Goal: Information Seeking & Learning: Learn about a topic

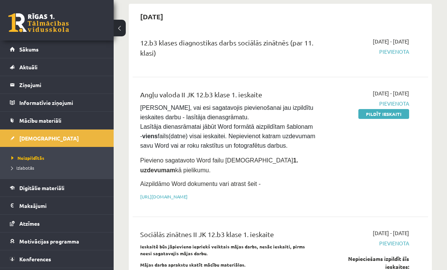
scroll to position [72, 0]
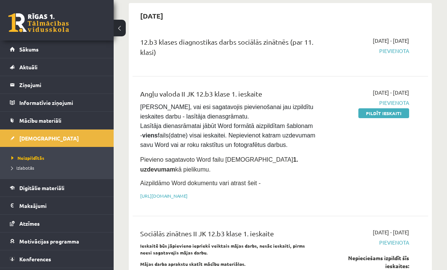
click at [39, 83] on legend "Ziņojumi 0" at bounding box center [61, 84] width 85 height 17
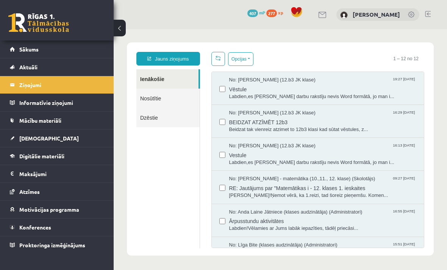
click at [180, 60] on link "Jauns ziņojums" at bounding box center [168, 59] width 64 height 14
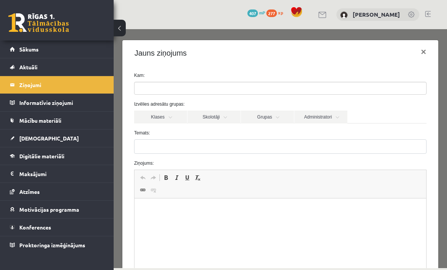
click at [228, 115] on link "Skolotāji" at bounding box center [213, 117] width 53 height 13
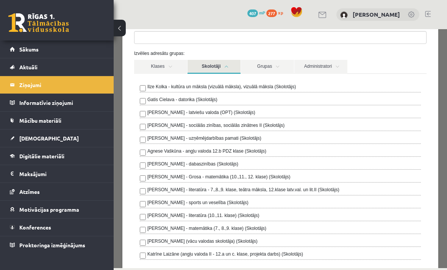
scroll to position [51, 0]
click at [120, 31] on button at bounding box center [120, 28] width 12 height 17
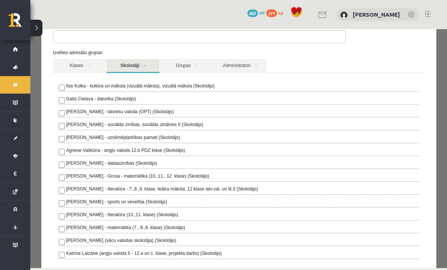
click at [9, 120] on span "Mācību materiāli" at bounding box center [9, 120] width 0 height 0
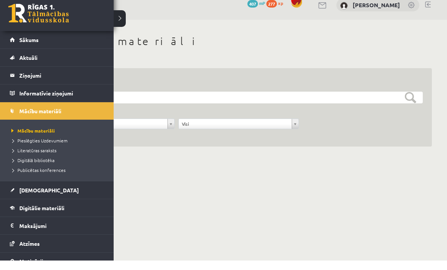
click at [43, 214] on span "Digitālie materiāli" at bounding box center [41, 217] width 45 height 7
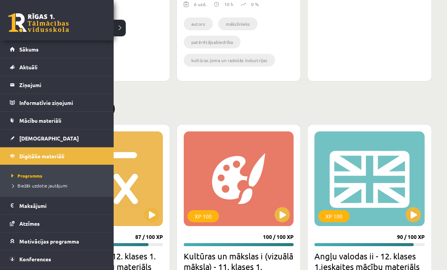
scroll to position [925, 0]
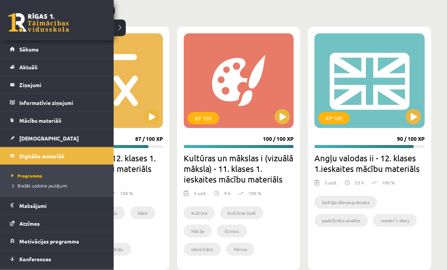
click at [121, 25] on div "Pabeigtie (3) XP 100 87 / 100 XP Matemātikas i - 12. klases 1. ieskaites mācību…" at bounding box center [238, 137] width 386 height 268
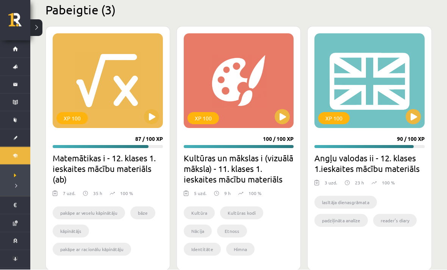
click at [350, 157] on h2 "Angļu valodas ii - 12. klases 1.ieskaites mācību materiāls" at bounding box center [369, 163] width 110 height 21
click at [412, 116] on button at bounding box center [412, 116] width 15 height 15
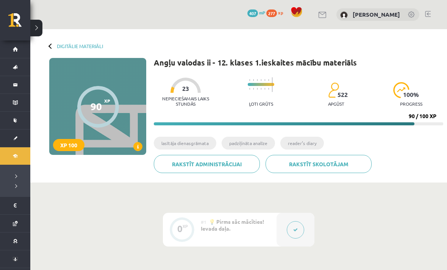
click at [331, 159] on link "Rakstīt skolotājam" at bounding box center [318, 164] width 106 height 18
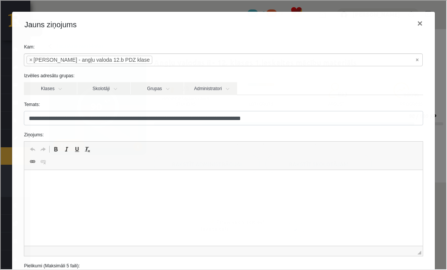
click at [421, 23] on button "×" at bounding box center [418, 22] width 17 height 21
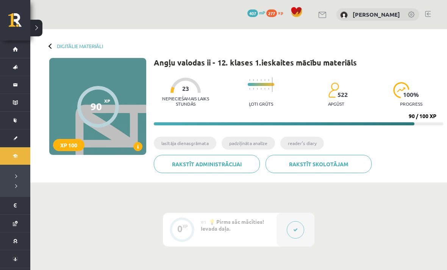
click at [37, 28] on button at bounding box center [36, 28] width 12 height 17
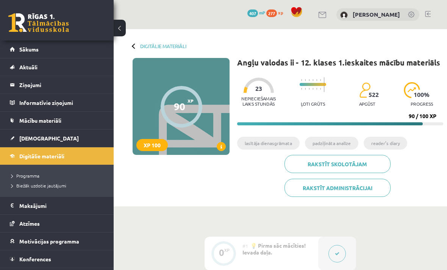
click at [42, 122] on span "Mācību materiāli" at bounding box center [40, 120] width 42 height 7
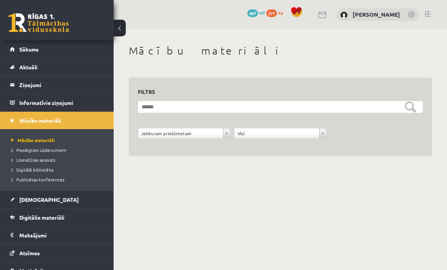
click at [63, 84] on legend "Ziņojumi 0" at bounding box center [61, 84] width 85 height 17
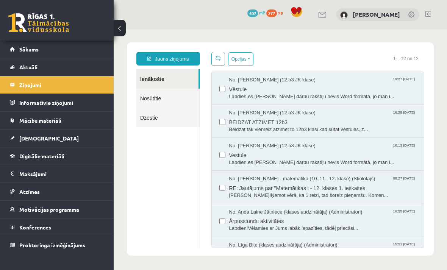
click at [190, 56] on link "Jauns ziņojums" at bounding box center [168, 59] width 64 height 14
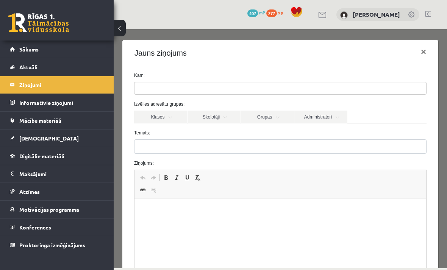
click at [245, 86] on ul at bounding box center [280, 88] width 292 height 12
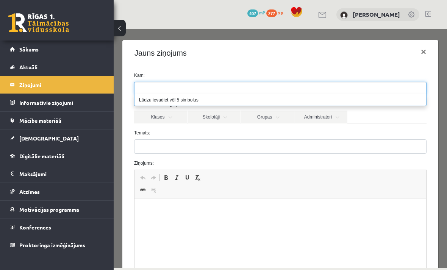
click at [220, 117] on link "Skolotāji" at bounding box center [213, 117] width 53 height 13
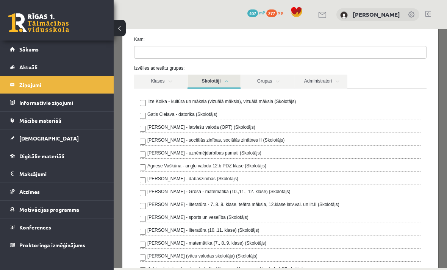
scroll to position [36, 0]
click at [266, 166] on label "Agnese Vaškūna - angļu valoda 12.b PDZ klase (Skolotājs)" at bounding box center [206, 165] width 119 height 7
click at [383, 73] on div "Izvēlies adresātu grupas: Klases Skolotāji Grupas Administratori 12.b3 JK klase…" at bounding box center [280, 174] width 304 height 221
click at [179, 80] on link "Klases" at bounding box center [160, 81] width 53 height 14
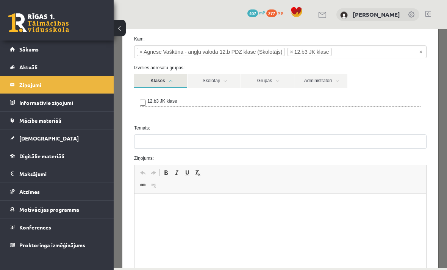
click at [297, 53] on li "× 12.b3 JK klase" at bounding box center [309, 52] width 44 height 8
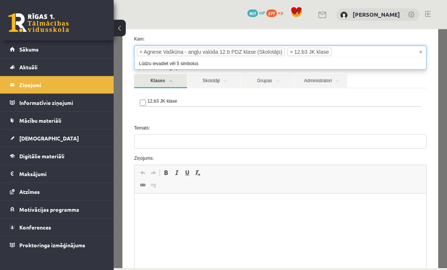
click at [123, 29] on button at bounding box center [120, 28] width 12 height 17
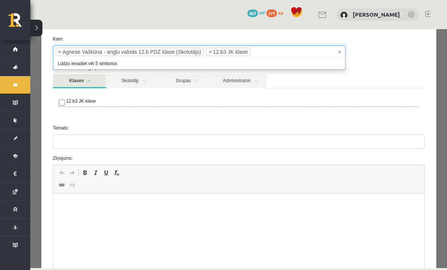
click at [340, 50] on span "×" at bounding box center [339, 52] width 3 height 8
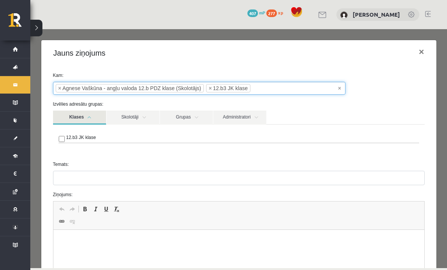
scroll to position [0, 0]
click at [425, 48] on button "×" at bounding box center [420, 51] width 17 height 21
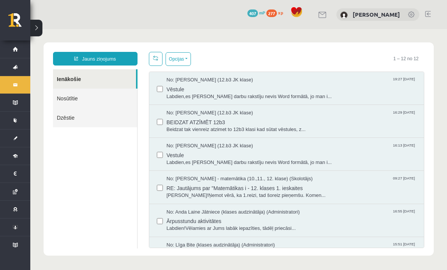
click at [108, 121] on link "Dzēstie" at bounding box center [95, 117] width 84 height 19
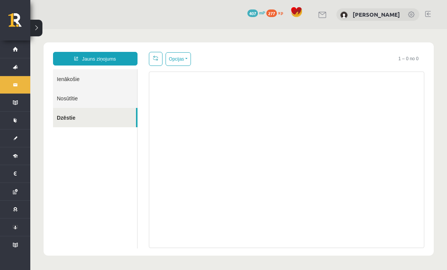
click at [115, 101] on link "Nosūtītie" at bounding box center [95, 98] width 84 height 19
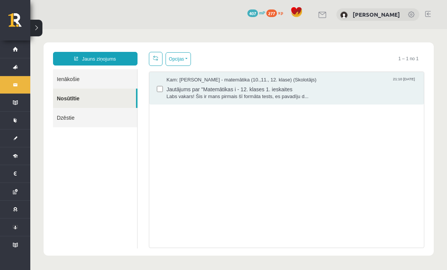
click at [321, 87] on span "Jautājums par "Matemātikas i - 12. klases 1. ieskaites" at bounding box center [292, 88] width 250 height 9
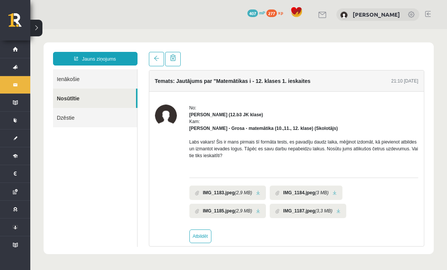
click at [117, 55] on link "Jauns ziņojums" at bounding box center [95, 59] width 84 height 14
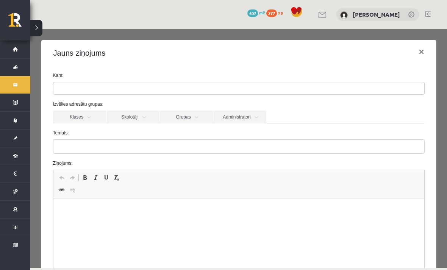
click at [148, 114] on link "Skolotāji" at bounding box center [132, 117] width 53 height 13
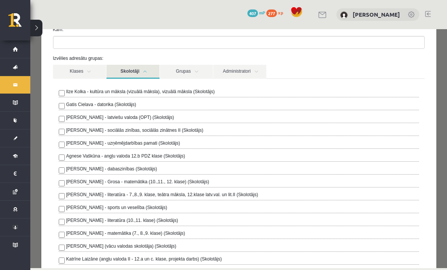
scroll to position [46, 0]
click at [183, 156] on label "Agnese Vaškūna - angļu valoda 12.b PDZ klase (Skolotājs)" at bounding box center [125, 155] width 119 height 7
click at [379, 62] on div "Izvēlies adresātu grupas: Klases Skolotāji Grupas Administratori 12.b3 JK klase…" at bounding box center [238, 165] width 383 height 221
click at [144, 70] on link "Skolotāji" at bounding box center [132, 71] width 53 height 14
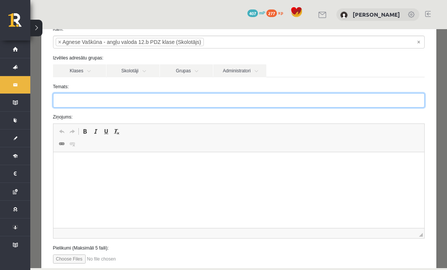
click at [259, 103] on input "Temats:" at bounding box center [238, 100] width 371 height 14
click at [190, 94] on input "Temats:" at bounding box center [238, 100] width 371 height 14
paste input "**********"
type input "**********"
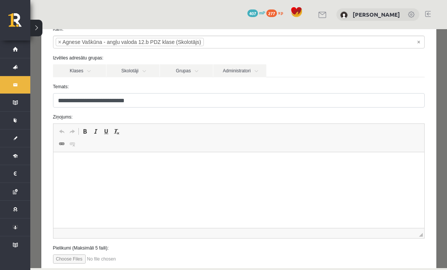
click at [250, 175] on html at bounding box center [238, 163] width 371 height 23
click at [42, 32] on button at bounding box center [36, 28] width 12 height 17
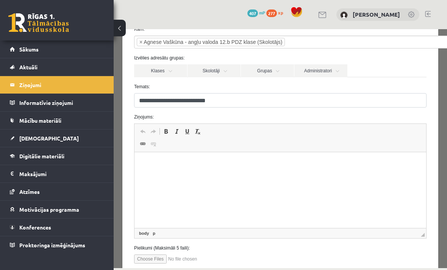
click at [22, 143] on link "[DEMOGRAPHIC_DATA]" at bounding box center [57, 137] width 94 height 17
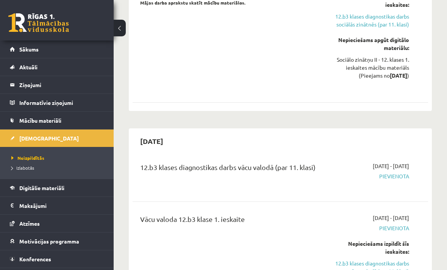
scroll to position [418, 0]
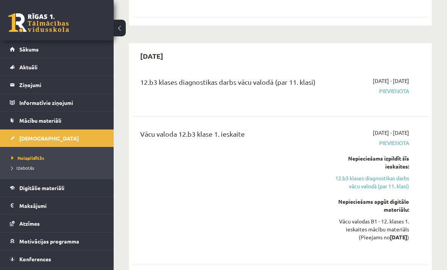
click at [23, 184] on span "Digitālie materiāli" at bounding box center [41, 187] width 45 height 7
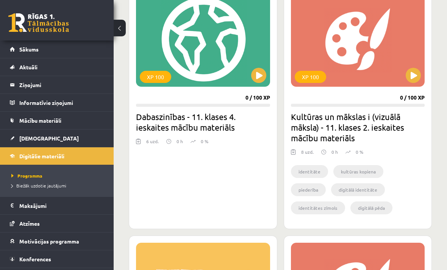
click at [122, 31] on button at bounding box center [120, 28] width 12 height 17
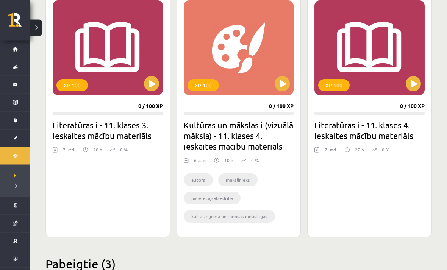
scroll to position [671, 0]
click at [42, 27] on button at bounding box center [36, 28] width 12 height 17
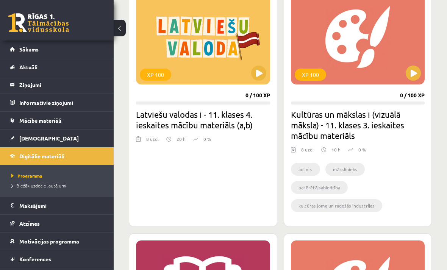
click at [57, 122] on span "Mācību materiāli" at bounding box center [40, 120] width 42 height 7
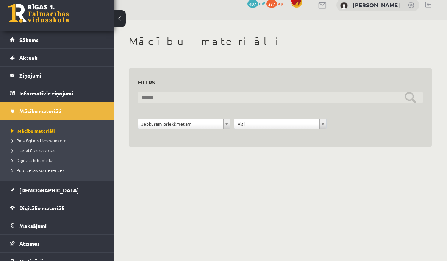
click at [343, 101] on input "text" at bounding box center [280, 107] width 285 height 12
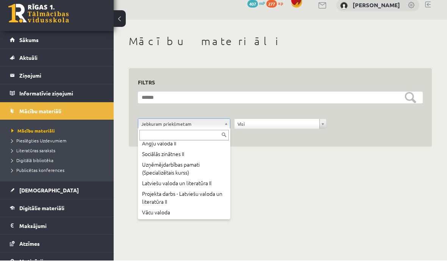
scroll to position [89, 0]
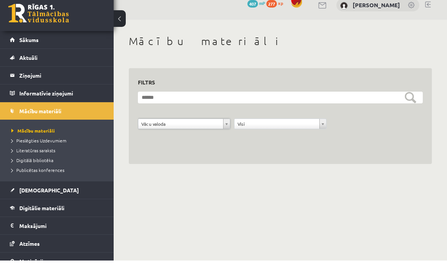
click at [332, 128] on div "**********" at bounding box center [280, 137] width 288 height 19
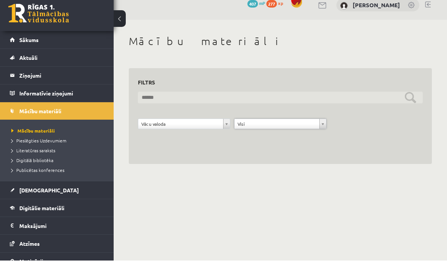
click at [349, 101] on input "text" at bounding box center [280, 107] width 285 height 12
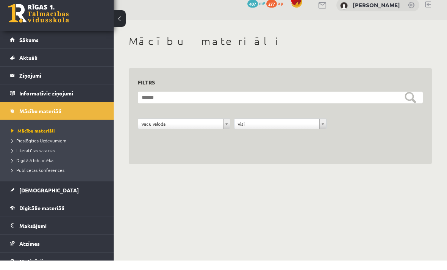
click at [26, 167] on span "Digitālā bibliotēka" at bounding box center [32, 170] width 42 height 6
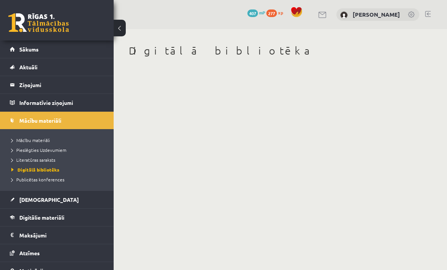
click at [33, 157] on span "Literatūras saraksts" at bounding box center [33, 160] width 44 height 6
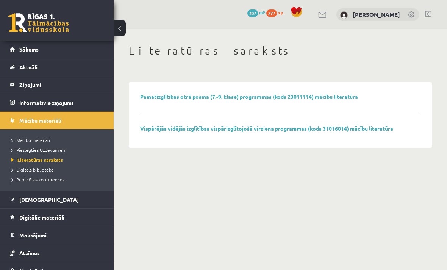
click at [30, 150] on span "Pieslēgties Uzdevumiem" at bounding box center [38, 150] width 55 height 6
click at [31, 137] on span "Mācību materiāli" at bounding box center [30, 140] width 39 height 6
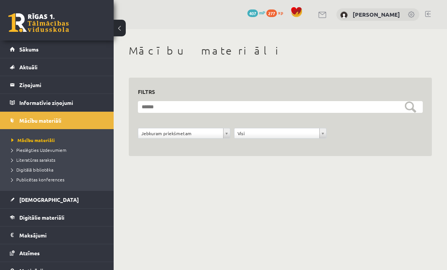
click at [121, 33] on button at bounding box center [120, 28] width 12 height 17
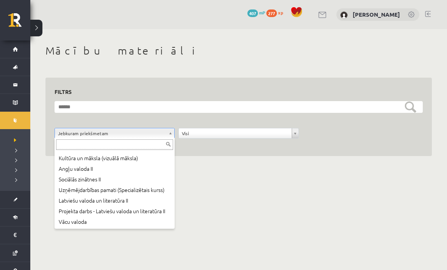
scroll to position [73, 0]
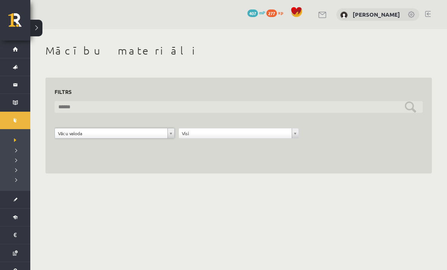
click at [408, 108] on input "text" at bounding box center [239, 107] width 368 height 12
click at [409, 103] on input "text" at bounding box center [239, 107] width 368 height 12
click at [60, 102] on input "text" at bounding box center [239, 107] width 368 height 12
click at [418, 108] on input "********" at bounding box center [239, 107] width 368 height 12
click at [415, 101] on input "********" at bounding box center [239, 107] width 368 height 12
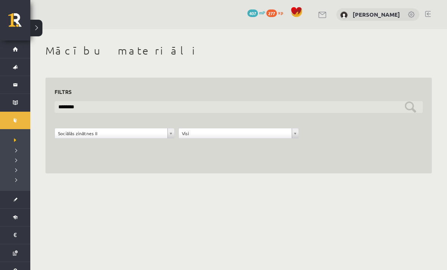
type input "********"
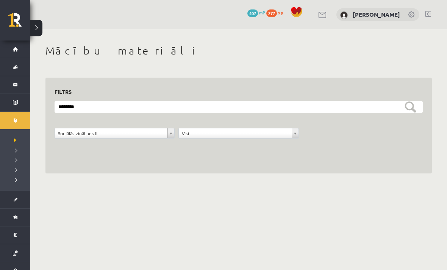
click at [412, 99] on div "**********" at bounding box center [239, 117] width 368 height 61
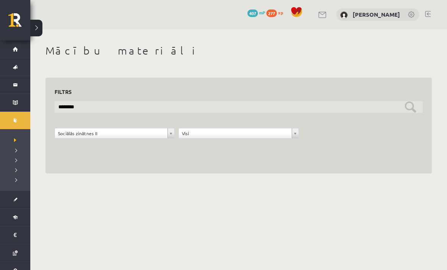
click at [414, 107] on input "********" at bounding box center [239, 107] width 368 height 12
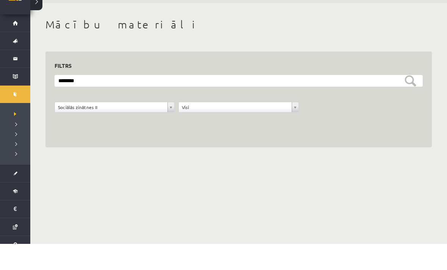
click at [31, 20] on button at bounding box center [36, 28] width 12 height 17
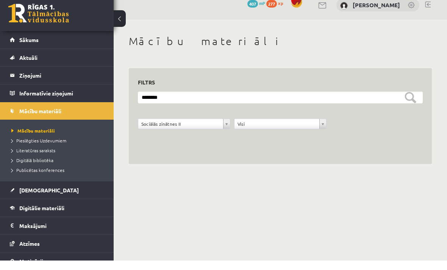
click at [60, 214] on span "Digitālie materiāli" at bounding box center [41, 217] width 45 height 7
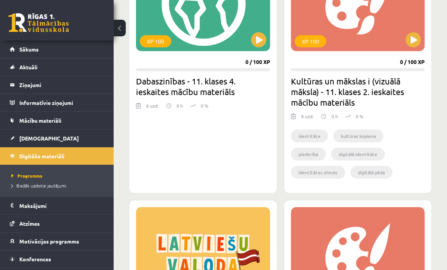
scroll to position [453, 0]
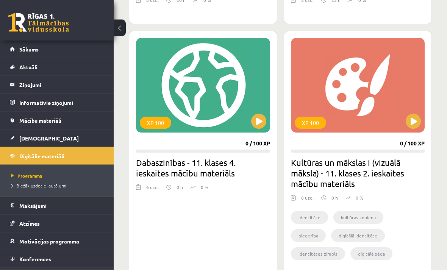
click at [119, 27] on button at bounding box center [120, 28] width 12 height 17
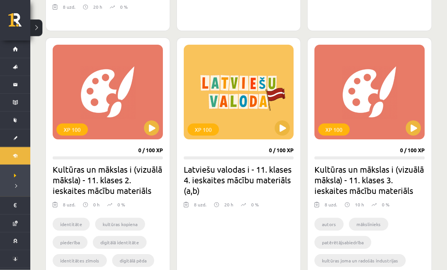
scroll to position [376, 0]
click at [153, 127] on button at bounding box center [151, 127] width 15 height 15
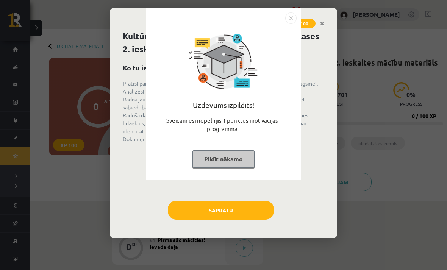
click at [207, 163] on button "Pildīt nākamo" at bounding box center [223, 158] width 62 height 17
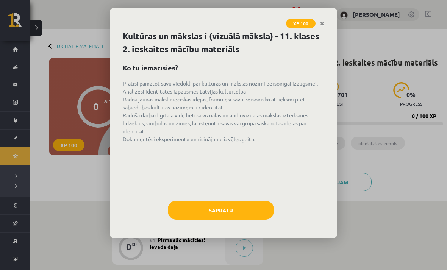
click at [204, 210] on button "Sapratu" at bounding box center [221, 210] width 106 height 19
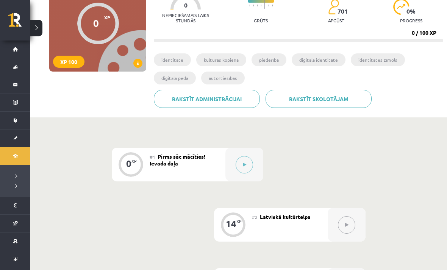
scroll to position [62, 0]
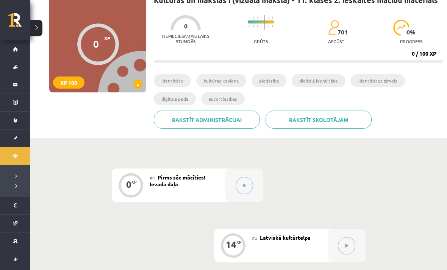
click at [235, 190] on div at bounding box center [244, 185] width 38 height 34
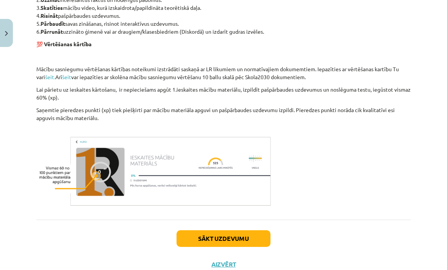
scroll to position [469, 0]
click at [209, 243] on button "Sākt uzdevumu" at bounding box center [223, 238] width 94 height 17
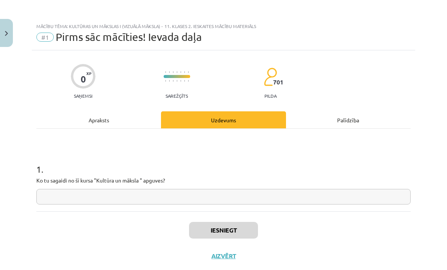
click at [72, 199] on input "text" at bounding box center [223, 197] width 374 height 16
click at [137, 106] on div "0 XP Saņemsi Sarežģīts 701 pilda Apraksts Uzdevums Palīdzība 1 . Ko tu sagaidi …" at bounding box center [223, 159] width 383 height 218
click at [138, 119] on div "Apraksts" at bounding box center [98, 119] width 125 height 17
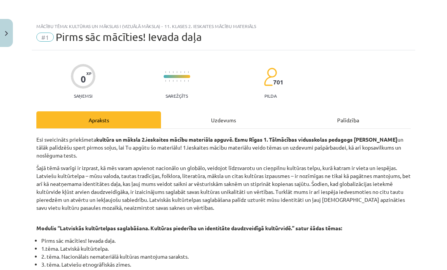
scroll to position [19, 0]
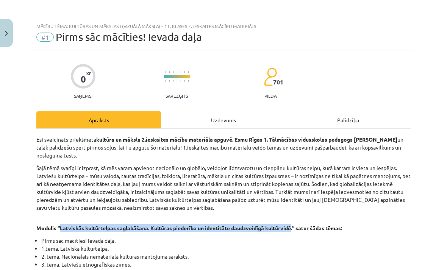
copy strong "Latviskās kultūrtelpas saglabāšana. Kultūras piederība un identitāte daudzveidī…"
click at [229, 111] on div "Uzdevums" at bounding box center [223, 119] width 125 height 17
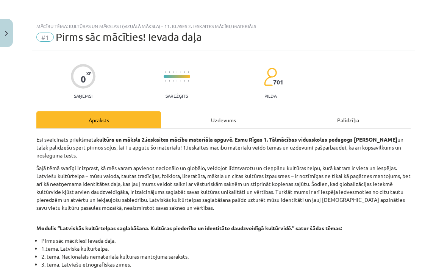
scroll to position [0, 0]
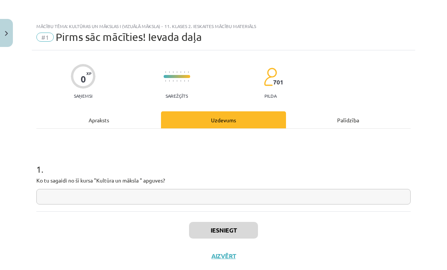
click at [148, 196] on input "text" at bounding box center [223, 197] width 374 height 16
paste input "**********"
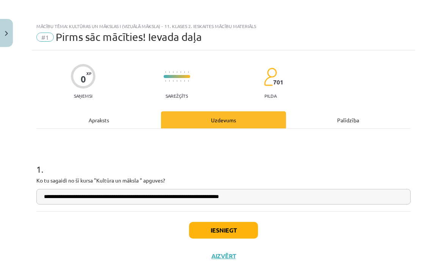
type input "**********"
click at [227, 231] on button "Iesniegt" at bounding box center [223, 230] width 69 height 17
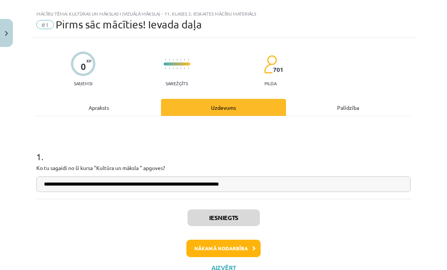
scroll to position [13, 0]
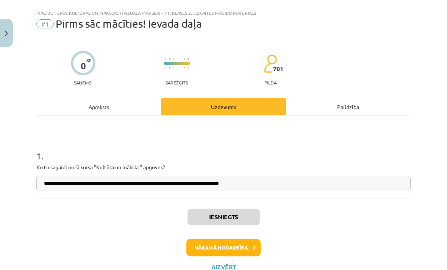
click at [252, 251] on button "Nākamā nodarbība" at bounding box center [223, 247] width 74 height 17
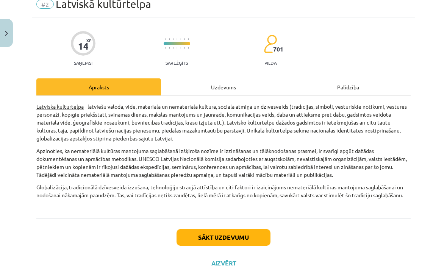
scroll to position [32, 0]
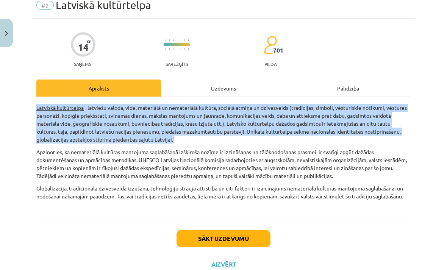
click at [352, 22] on div "14 XP Saņemsi Sarežģīts 701 pilda Apraksts Uzdevums Palīdzība Latviskā kultūrte…" at bounding box center [223, 148] width 383 height 259
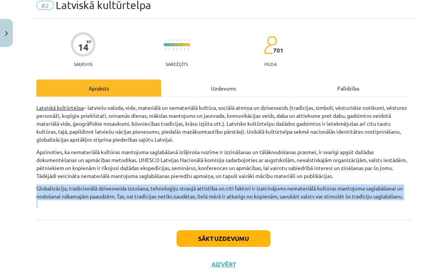
click at [279, 80] on div "Uzdevums" at bounding box center [223, 88] width 125 height 17
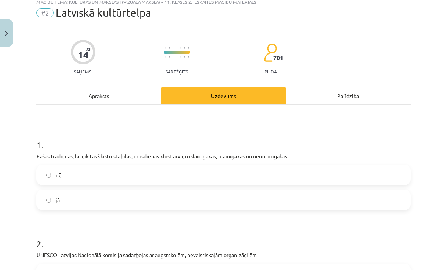
scroll to position [19, 0]
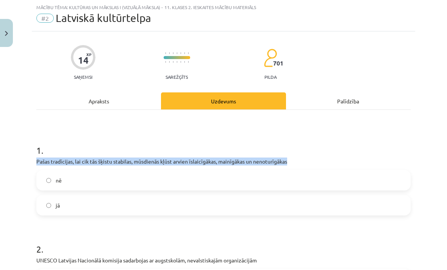
click at [144, 107] on div "Apraksts" at bounding box center [98, 100] width 125 height 17
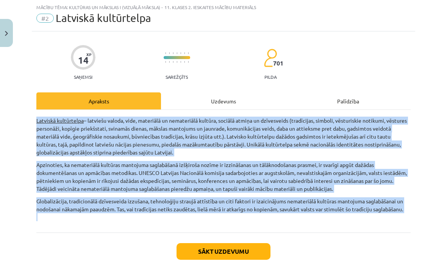
copy div "Loremips dolorsitame – consecte adipis, elit, seddoeius te incididuntu laboree,…"
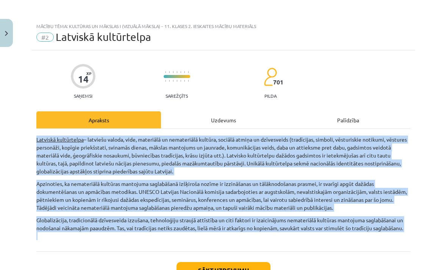
click at [234, 123] on div "Uzdevums" at bounding box center [223, 119] width 125 height 17
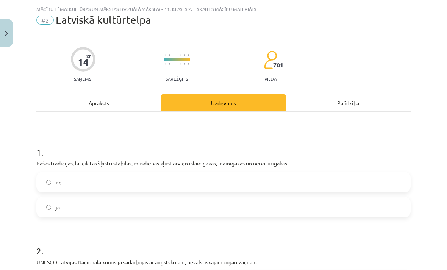
scroll to position [19, 0]
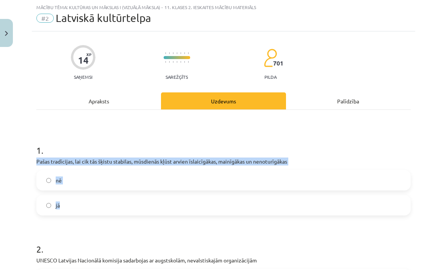
copy div "Pašas tradīcijas, lai cik tās šķistu stabilas, mūsdienās kļūst arvien īslaicīgā…"
click at [29, 190] on div "Mācību tēma: Kultūras un mākslas i (vizuālā māksla) - 11. klases 2. ieskaites m…" at bounding box center [223, 135] width 447 height 270
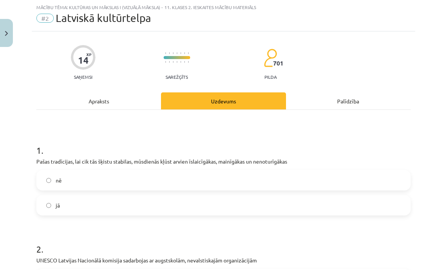
click at [48, 208] on label "jā" at bounding box center [223, 205] width 373 height 19
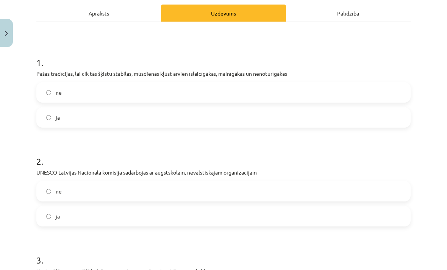
scroll to position [111, 0]
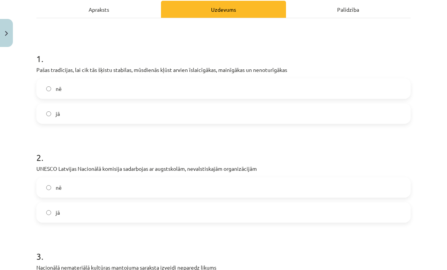
click at [80, 2] on div "Apraksts" at bounding box center [98, 9] width 125 height 17
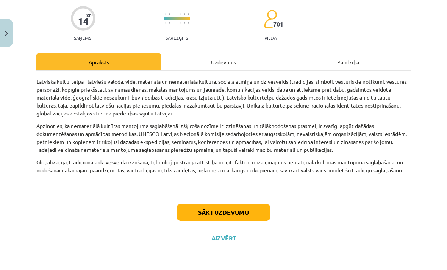
scroll to position [32, 0]
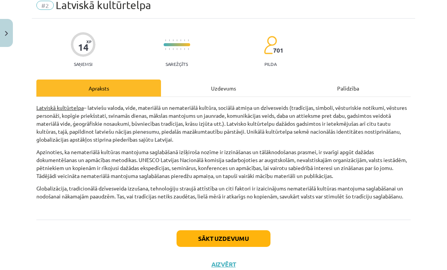
click at [89, 10] on span "Latviskā kultūrtelpa" at bounding box center [103, 5] width 95 height 12
click at [200, 82] on div "Uzdevums" at bounding box center [223, 88] width 125 height 17
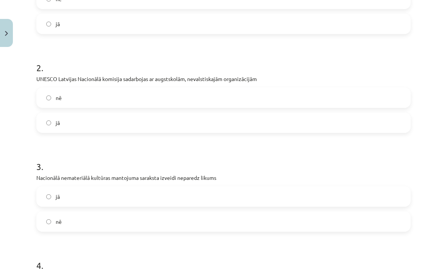
scroll to position [200, 0]
click at [105, 126] on label "jā" at bounding box center [223, 122] width 373 height 19
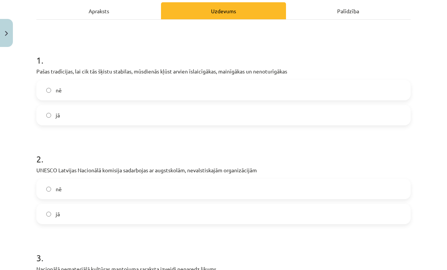
click at [119, 11] on div "Apraksts" at bounding box center [98, 10] width 125 height 17
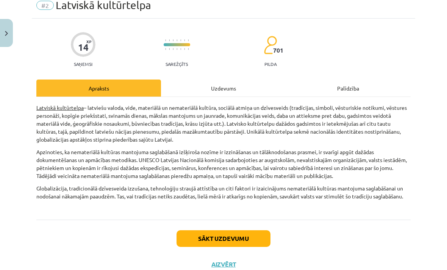
click at [366, 141] on p "Latviskā kultūrtelpa – latviešu valoda, vide, materiālā un nemateriālā kultūra,…" at bounding box center [223, 124] width 374 height 40
click at [231, 89] on div "Uzdevums" at bounding box center [223, 88] width 125 height 17
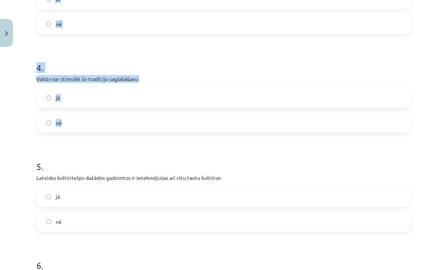
scroll to position [399, 0]
copy form "Nacionālā nemateriālā kultūras mantojuma saraksta izveidi neparedz likums jā nē…"
click at [108, 141] on form "1 . Pašas tradīcijas, lai cik tās šķistu stabilas, mūsdienās kļūst arvien īslai…" at bounding box center [223, 90] width 374 height 677
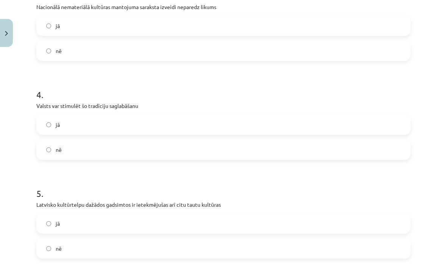
scroll to position [360, 0]
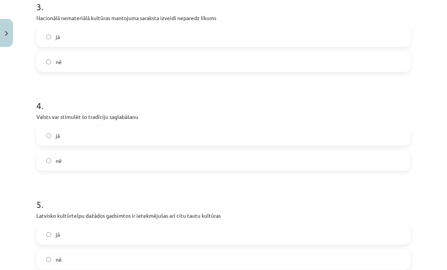
click at [174, 64] on label "nē" at bounding box center [223, 61] width 373 height 19
click at [154, 136] on label "jā" at bounding box center [223, 135] width 373 height 19
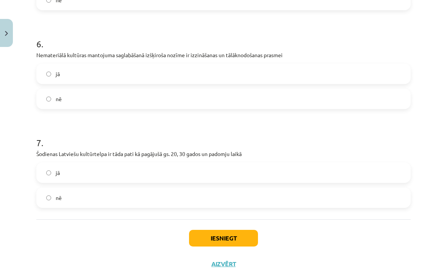
scroll to position [619, 0]
click at [43, 53] on p "Nemateriālā kultūras mantojuma saglabāšanā izšķiroša nozīme ir izzināšanas un t…" at bounding box center [223, 55] width 374 height 8
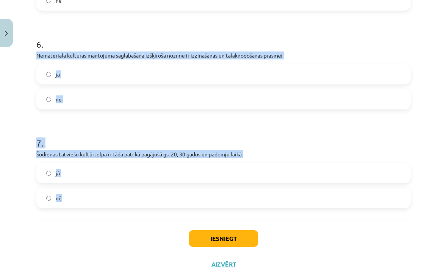
copy form "Nemateriālā kultūras mantojuma saglabāšanā izšķiroša nozīme ir izzināšanas un t…"
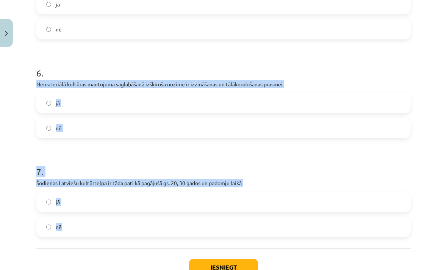
click at [14, 152] on div "Mācību tēma: Kultūras un mākslas i (vizuālā māksla) - 11. klases 2. ieskaites m…" at bounding box center [223, 135] width 447 height 270
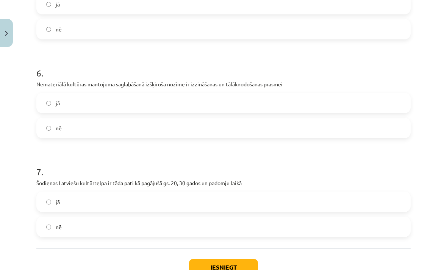
click at [72, 107] on label "jā" at bounding box center [223, 103] width 373 height 19
click at [99, 234] on label "nē" at bounding box center [223, 226] width 373 height 19
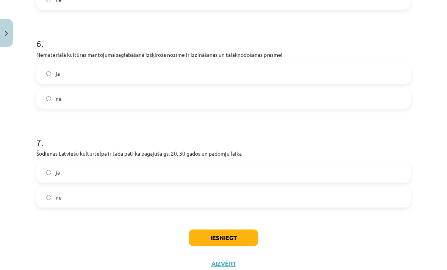
scroll to position [619, 0]
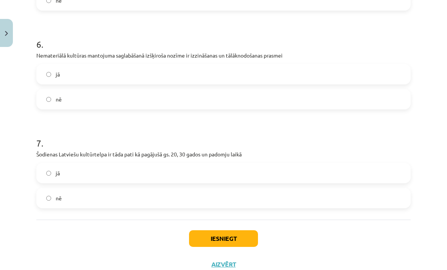
click at [225, 239] on button "Iesniegt" at bounding box center [223, 238] width 69 height 17
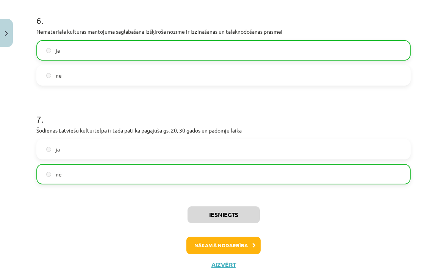
click at [243, 244] on button "Nākamā nodarbība" at bounding box center [223, 245] width 74 height 17
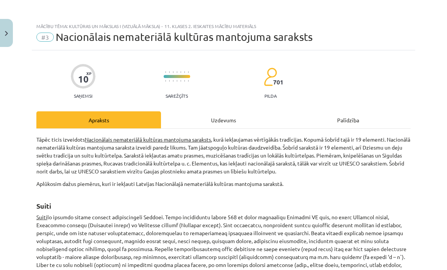
scroll to position [0, 0]
click at [247, 117] on div "Uzdevums" at bounding box center [223, 119] width 125 height 17
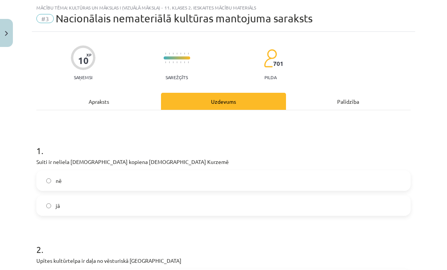
scroll to position [19, 0]
click at [123, 94] on div "Apraksts" at bounding box center [98, 100] width 125 height 17
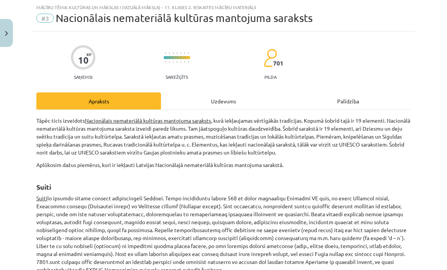
click at [6, 36] on img "Close" at bounding box center [6, 33] width 3 height 5
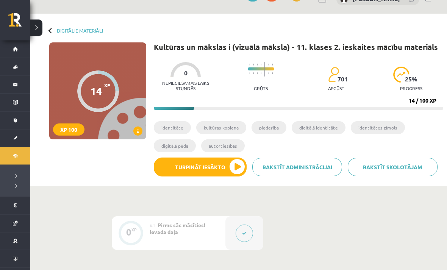
scroll to position [0, 0]
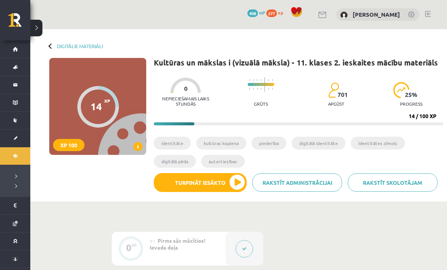
click at [37, 28] on button at bounding box center [36, 28] width 12 height 17
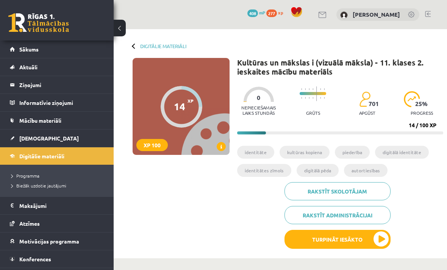
click at [35, 178] on span "Programma" at bounding box center [25, 176] width 28 height 6
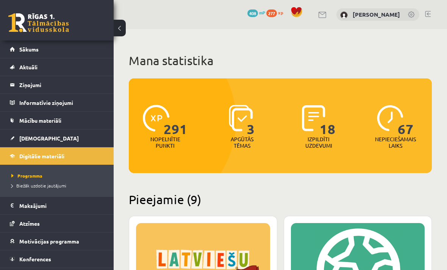
click at [34, 142] on link "[DEMOGRAPHIC_DATA]" at bounding box center [57, 137] width 94 height 17
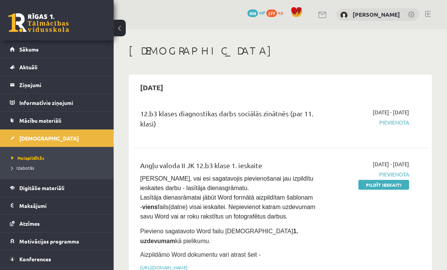
click at [391, 120] on span "Pievienota" at bounding box center [368, 123] width 82 height 8
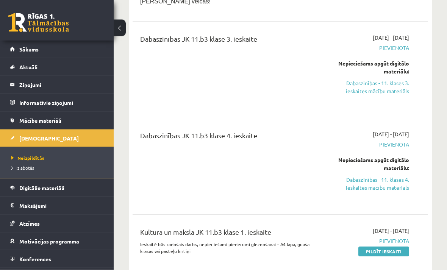
scroll to position [941, 0]
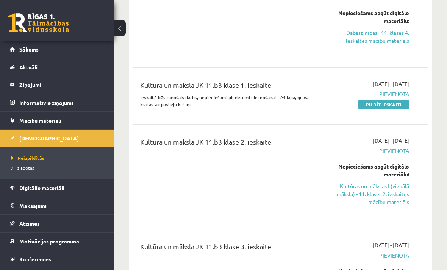
click at [406, 98] on span "Pievienota" at bounding box center [368, 94] width 82 height 8
click at [400, 155] on span "Pievienota" at bounding box center [368, 151] width 82 height 8
click at [355, 217] on div "[DATE] - [DATE] [GEOGRAPHIC_DATA] Nepieciešams apgūt digitālo materiālu: Kultūr…" at bounding box center [368, 177] width 94 height 80
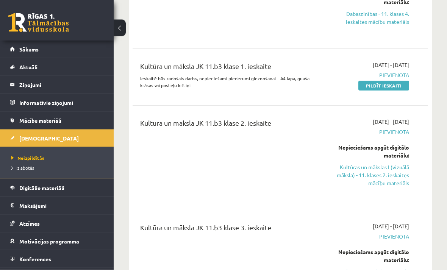
scroll to position [960, 0]
click at [331, 187] on link "Kultūras un mākslas I (vizuālā māksla) - 11. klases 2. ieskaites mācību materiā…" at bounding box center [368, 175] width 82 height 24
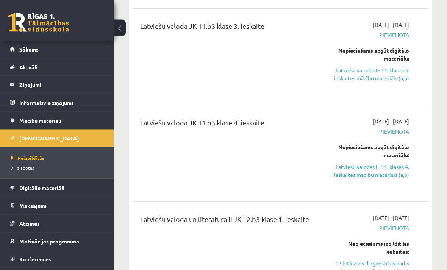
scroll to position [1370, 0]
click at [401, 82] on link "Latviešu valodas I - 11. klases 3. ieskaites mācību materiāls (a,b)" at bounding box center [368, 74] width 82 height 16
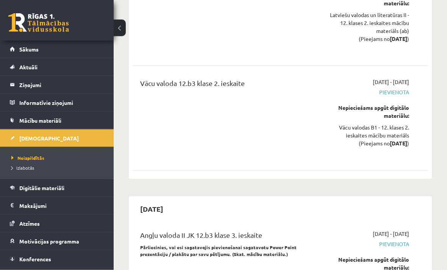
scroll to position [2924, 0]
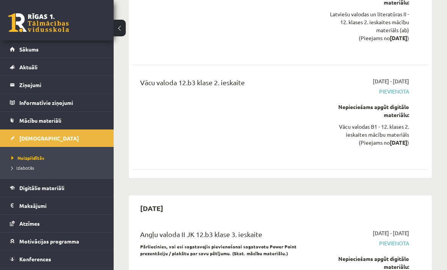
click at [58, 194] on link "Digitālie materiāli" at bounding box center [57, 187] width 94 height 17
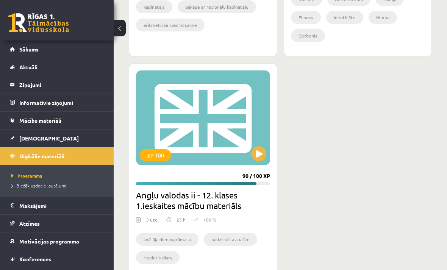
click at [122, 31] on button at bounding box center [120, 28] width 12 height 17
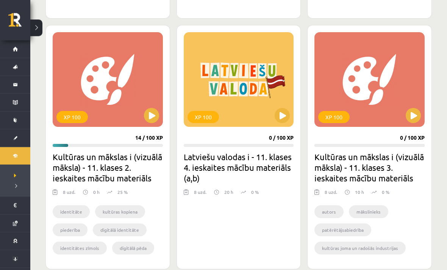
scroll to position [388, 0]
